Goal: Information Seeking & Learning: Check status

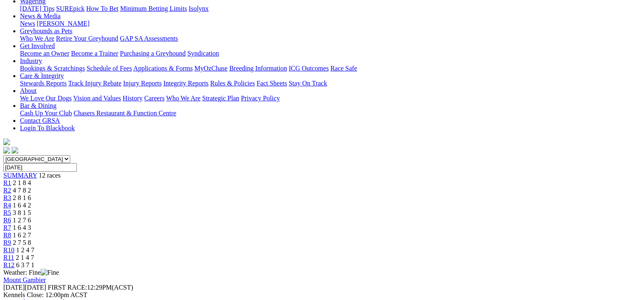
scroll to position [101, 0]
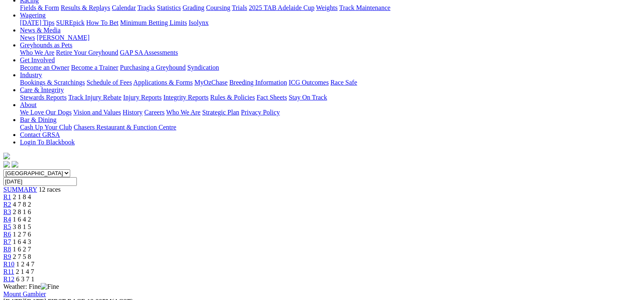
click at [31, 223] on span "3 8 1 5" at bounding box center [22, 226] width 18 height 7
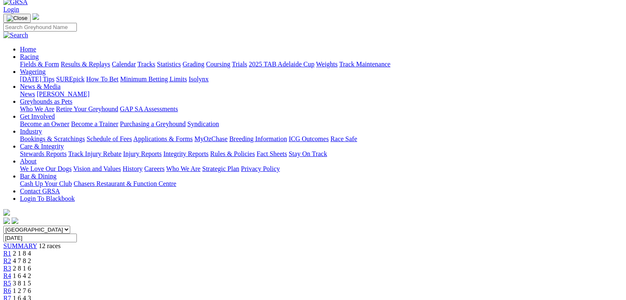
scroll to position [42, 0]
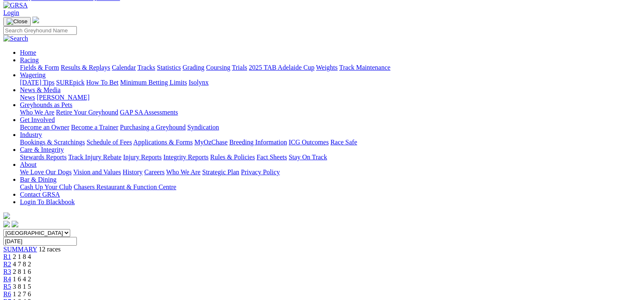
click at [11, 291] on span "R6" at bounding box center [7, 294] width 8 height 7
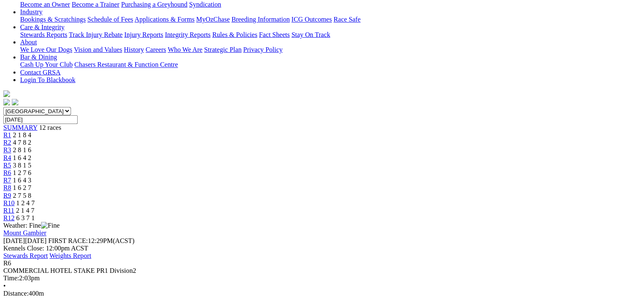
scroll to position [172, 0]
